Goal: Task Accomplishment & Management: Complete application form

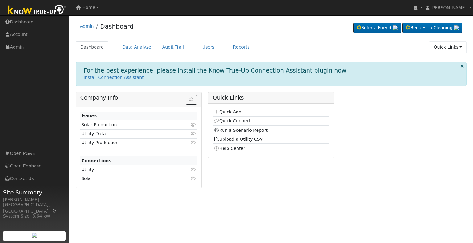
click at [442, 52] on link "Quick Links" at bounding box center [448, 47] width 38 height 11
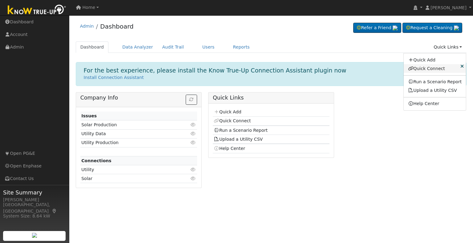
click at [428, 69] on link "Quick Connect" at bounding box center [435, 68] width 62 height 9
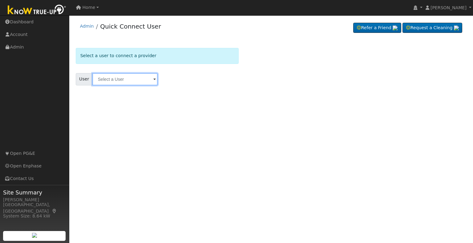
click at [115, 80] on input "text" at bounding box center [124, 79] width 65 height 12
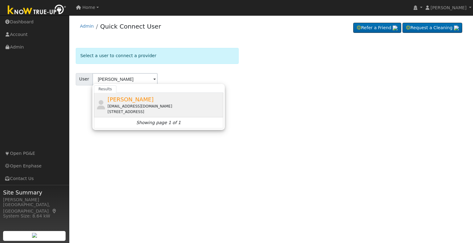
click at [153, 107] on div "ndpost32@gmail.com" at bounding box center [164, 107] width 114 height 6
type input "Nick Driver"
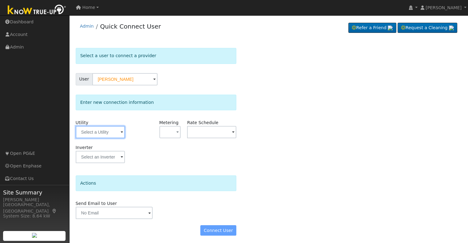
click at [119, 131] on input "text" at bounding box center [100, 132] width 49 height 12
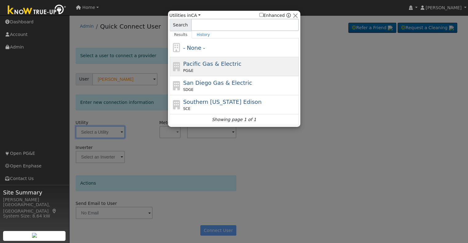
click at [195, 69] on div "PG&E" at bounding box center [240, 71] width 114 height 6
type input "PG&E"
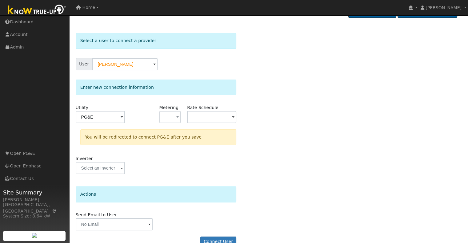
scroll to position [27, 0]
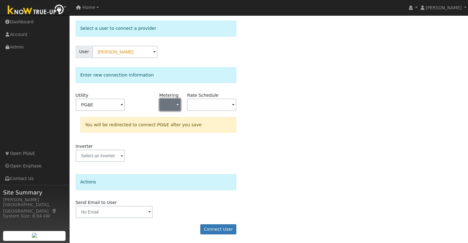
click at [174, 106] on button "button" at bounding box center [170, 105] width 22 height 12
click at [172, 135] on link "NBT" at bounding box center [181, 135] width 43 height 9
click at [204, 109] on input "text" at bounding box center [211, 105] width 49 height 12
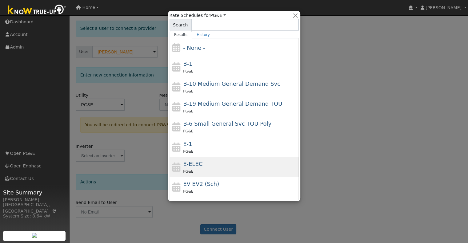
click at [197, 171] on div "PG&E" at bounding box center [240, 171] width 114 height 6
type input "E-ELEC"
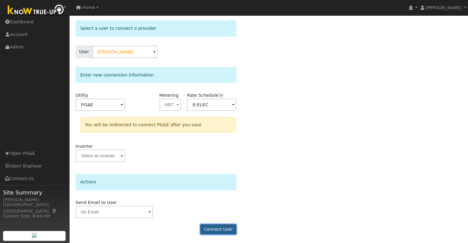
click at [219, 229] on button "Connect User" at bounding box center [218, 230] width 36 height 10
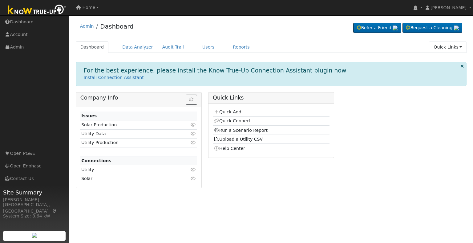
click at [442, 45] on link "Quick Links" at bounding box center [448, 47] width 38 height 11
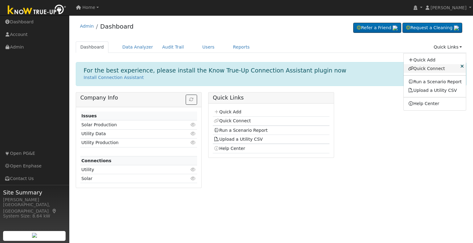
click at [436, 70] on link "Quick Connect" at bounding box center [435, 68] width 62 height 9
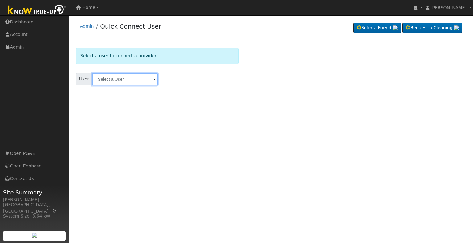
click at [132, 78] on input "text" at bounding box center [124, 79] width 65 height 12
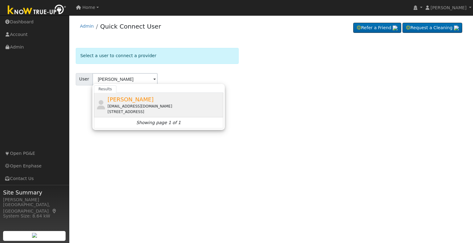
click at [128, 104] on div "ndpost32@gmail.com" at bounding box center [164, 107] width 114 height 6
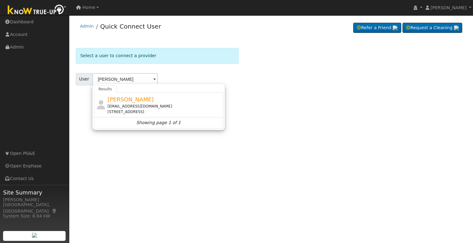
type input "Nick Driver"
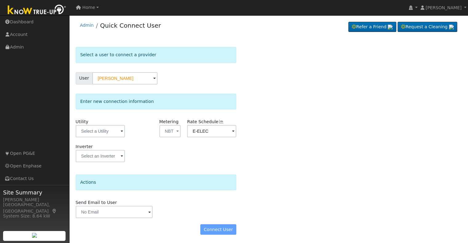
scroll to position [1, 0]
click at [219, 228] on div "Connect User" at bounding box center [155, 229] width 167 height 10
click at [261, 35] on div "Admin Quick Connect User Refer a Friend Request a Cleaning" at bounding box center [269, 26] width 386 height 19
click at [219, 230] on div "Connect User" at bounding box center [155, 229] width 167 height 10
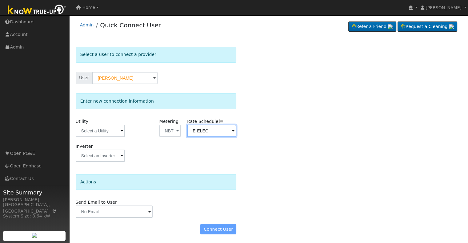
click at [208, 132] on input "E-ELEC" at bounding box center [211, 131] width 49 height 12
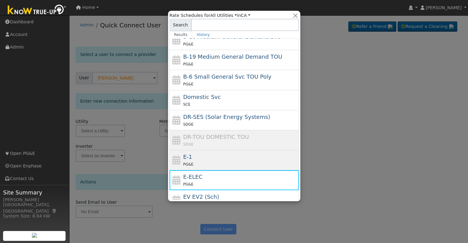
scroll to position [62, 0]
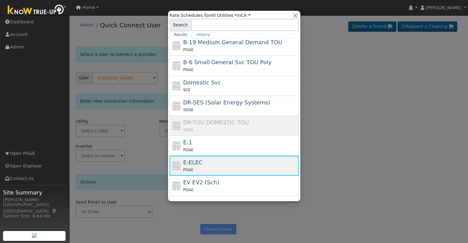
click at [200, 162] on div "E-ELEC PG&E" at bounding box center [240, 166] width 114 height 15
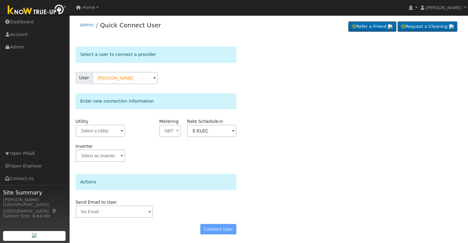
click at [234, 165] on div "Inverter" at bounding box center [155, 155] width 167 height 25
click at [106, 131] on input "text" at bounding box center [100, 131] width 49 height 12
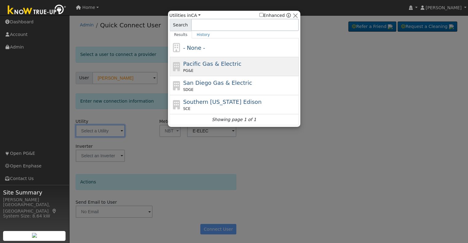
click at [203, 61] on span "Pacific Gas & Electric" at bounding box center [212, 64] width 58 height 6
type input "PG&E"
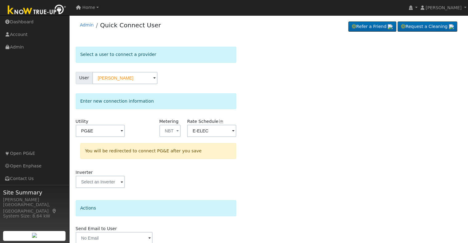
scroll to position [27, 0]
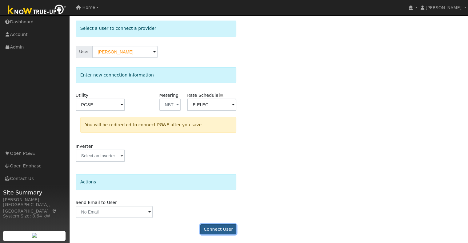
click at [222, 228] on button "Connect User" at bounding box center [218, 230] width 36 height 10
